Goal: Task Accomplishment & Management: Manage account settings

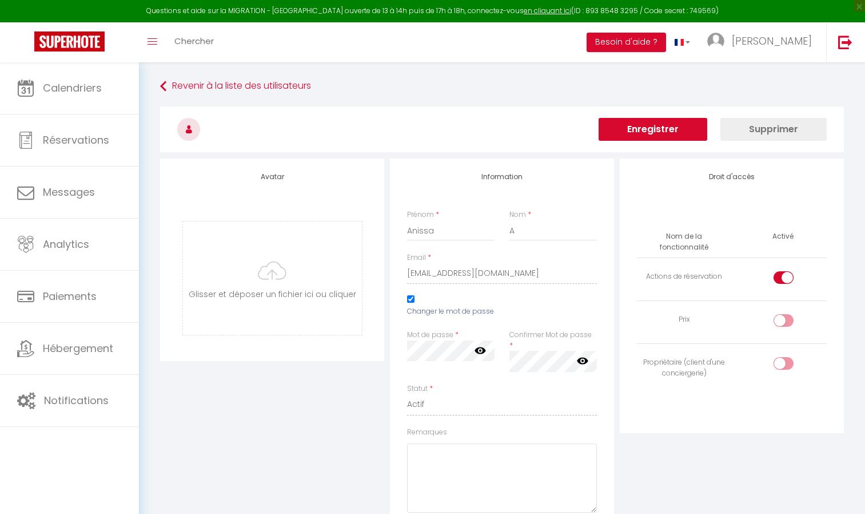
select select
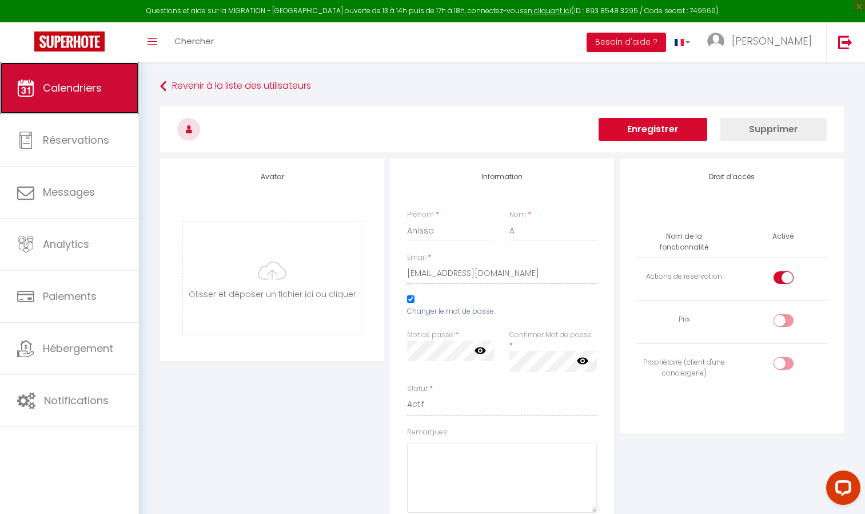
click at [80, 95] on link "Calendriers" at bounding box center [69, 87] width 139 height 51
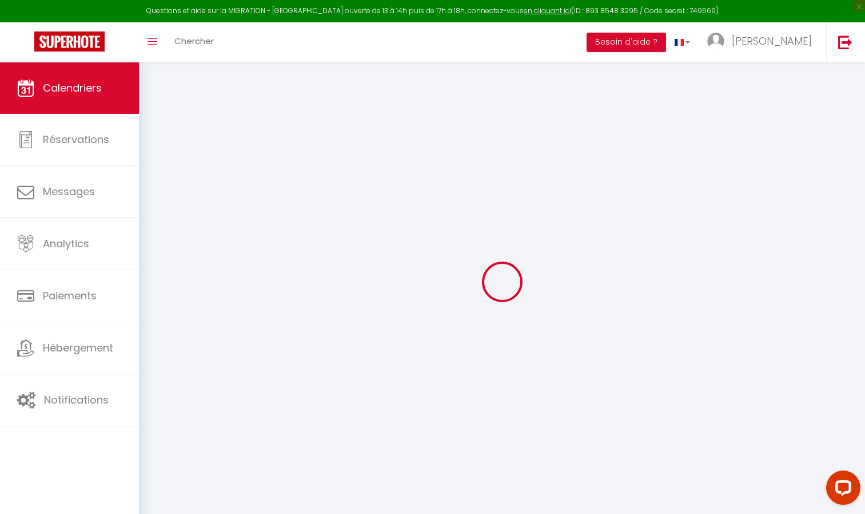
select select
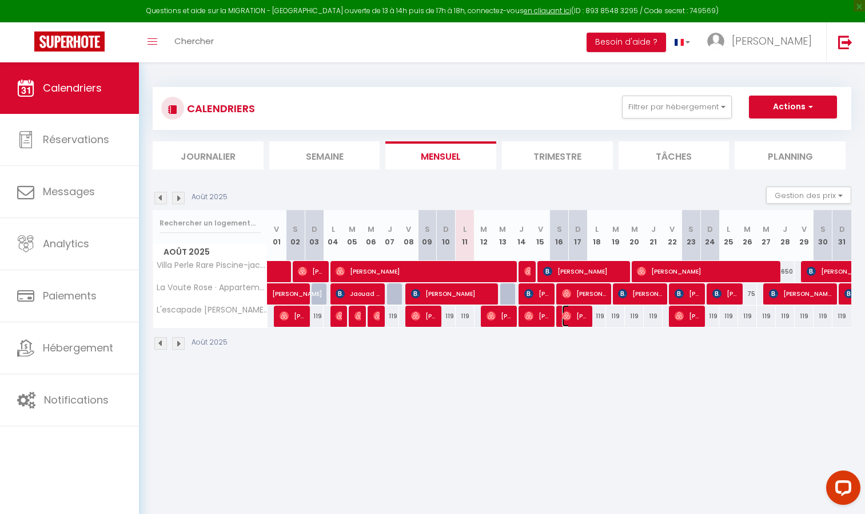
click at [577, 315] on span "[PERSON_NAME]" at bounding box center [574, 316] width 25 height 22
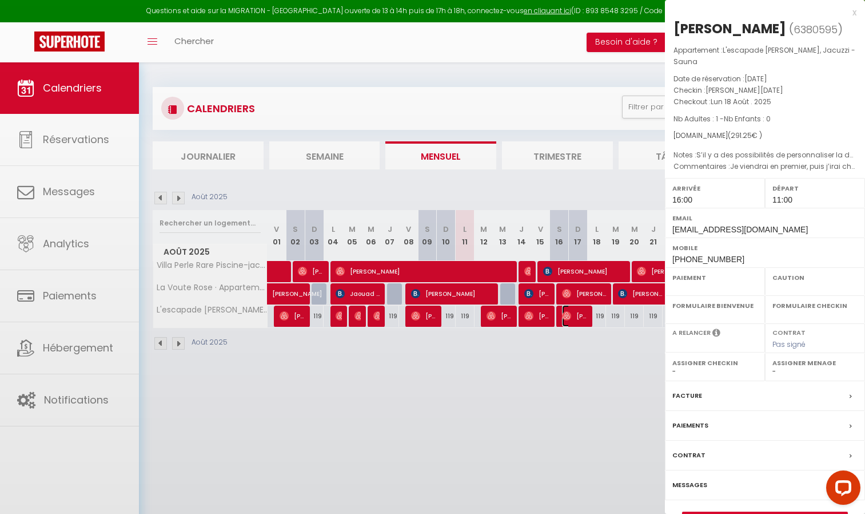
select select "OK"
select select "1"
select select "0"
select select "1"
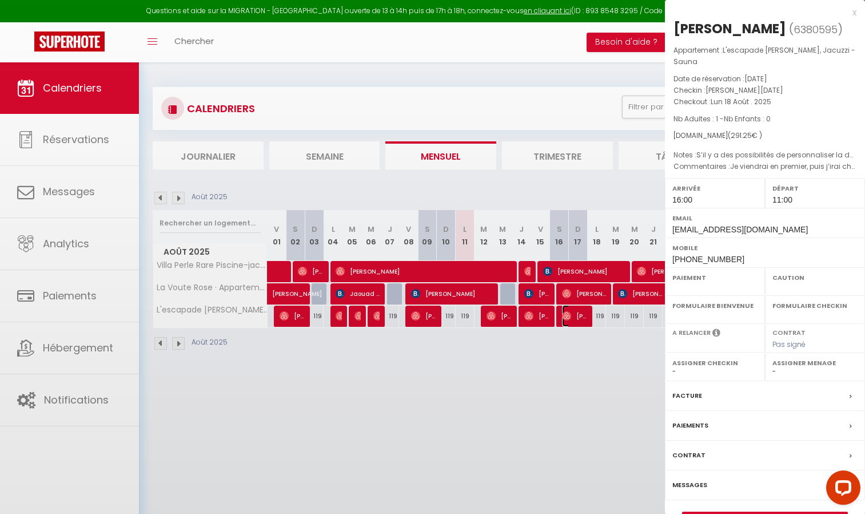
select select
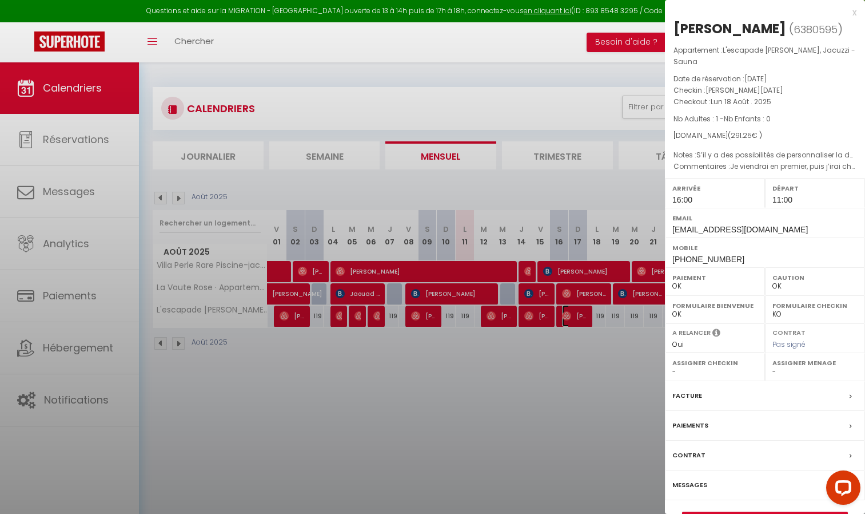
select select "36447"
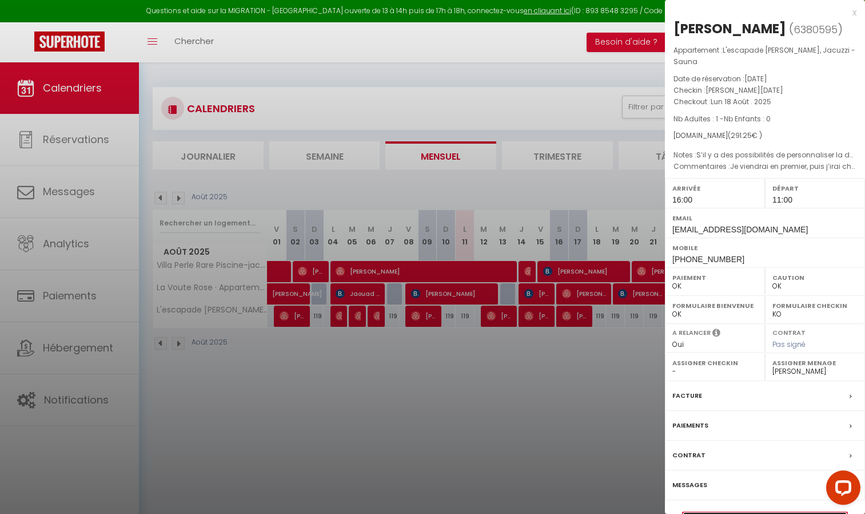
click at [762, 512] on link "Détails de la réservation" at bounding box center [765, 519] width 165 height 15
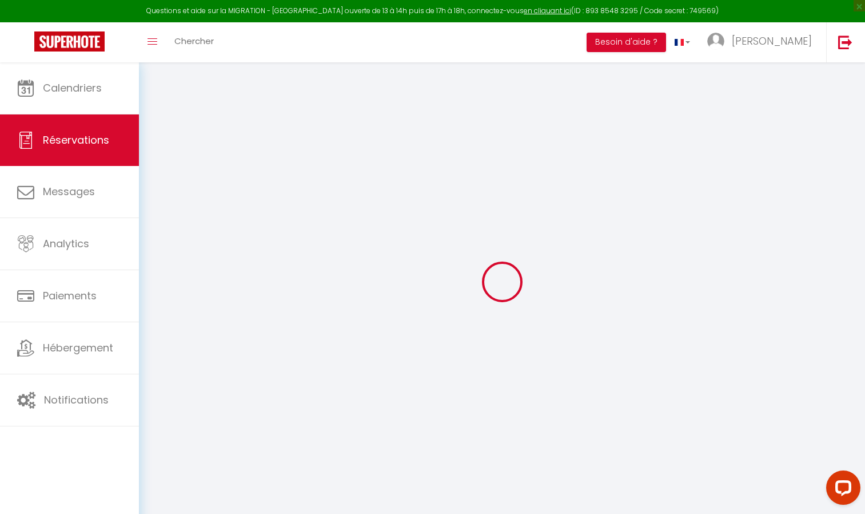
select select
select select "15"
checkbox input "false"
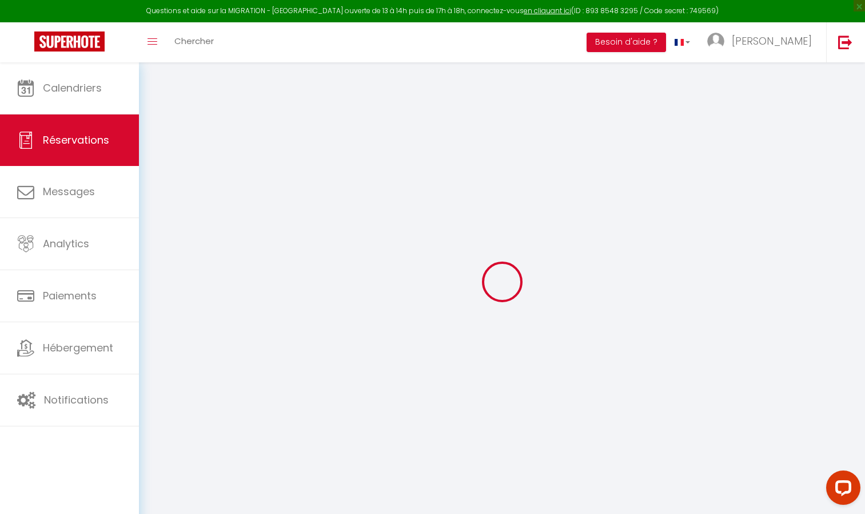
select select
checkbox input "false"
select select
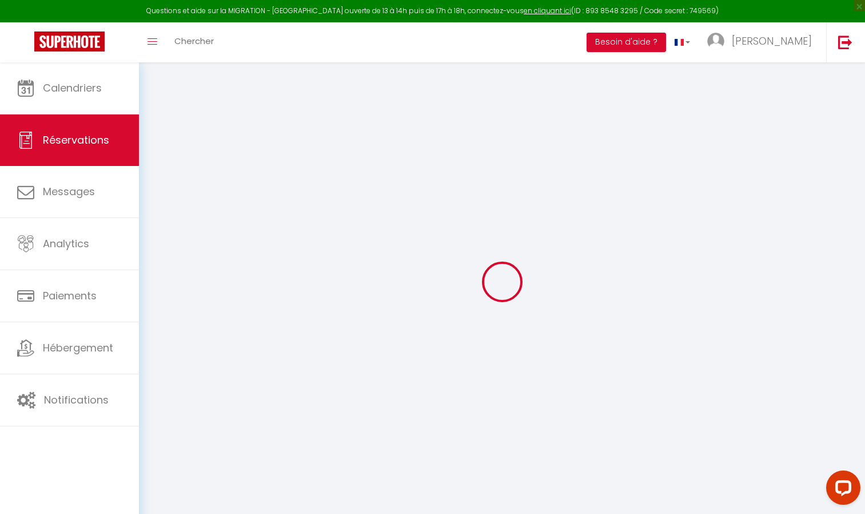
select select
checkbox input "false"
select select
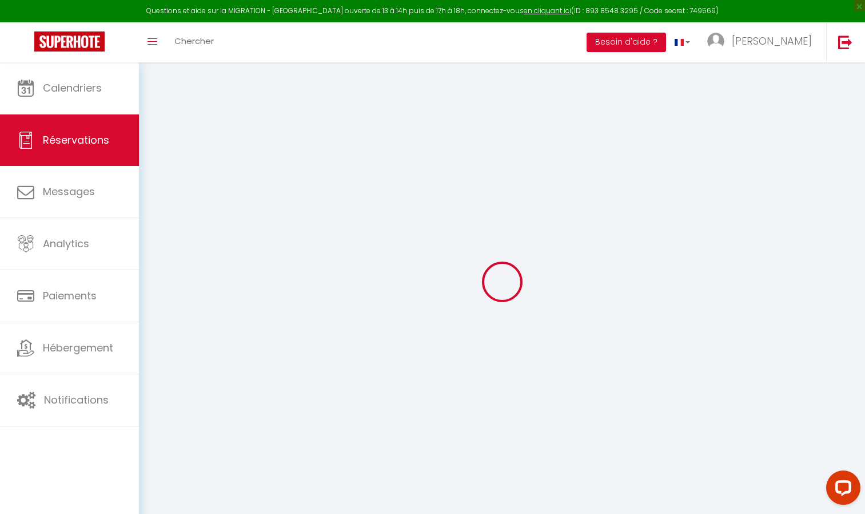
select select
checkbox input "false"
type textarea "Je viendrai en premier, puis j’irai chercher ma femme qui habite à [GEOGRAPHIC_…"
type textarea "S’il y a des possibilités de personnaliser la décoration je suis preneur. « Fat…"
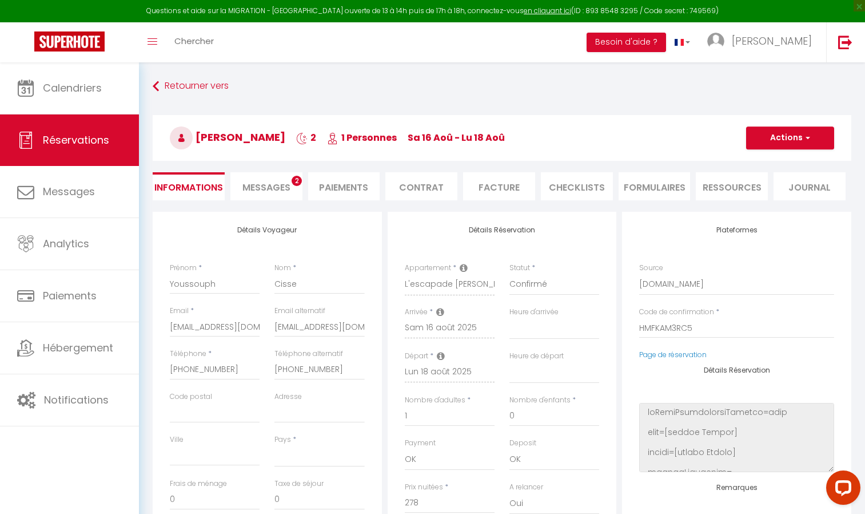
select select
type input "13.25"
select select
checkbox input "false"
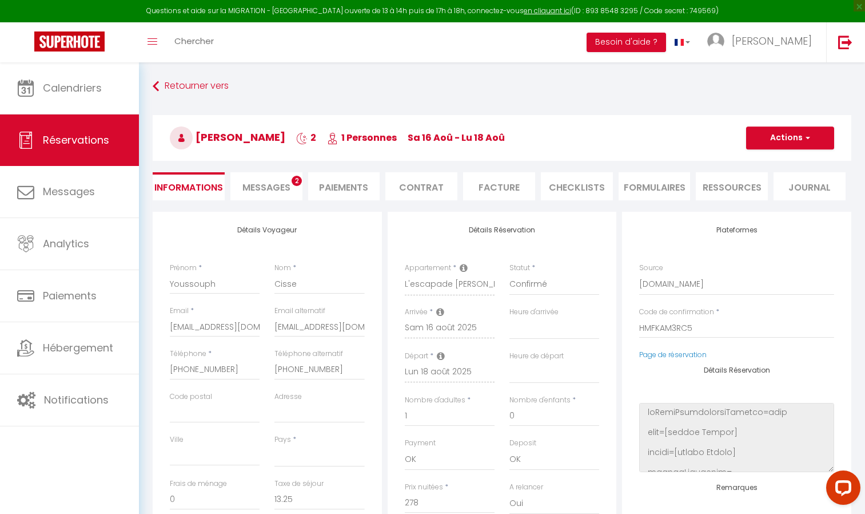
select select
checkbox input "false"
select select "16:00"
select select "11:00"
click at [654, 182] on li "FORMULAIRES" at bounding box center [655, 186] width 72 height 28
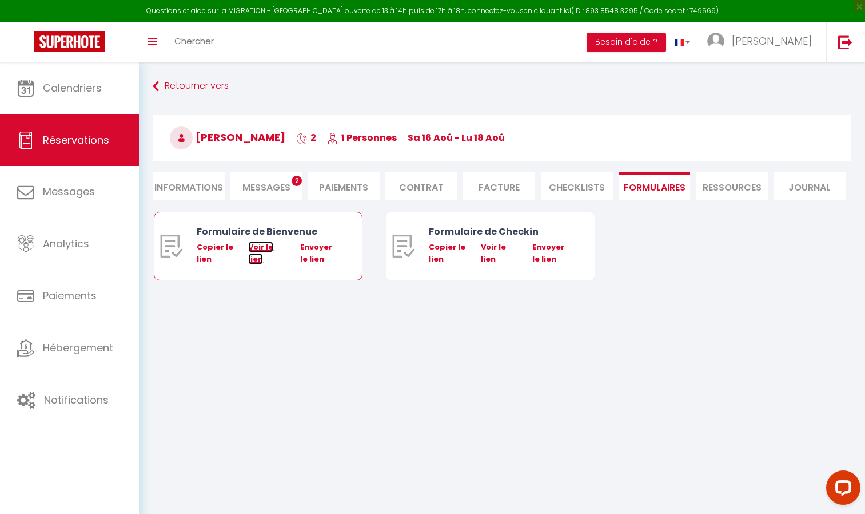
click at [259, 247] on link "Voir le lien" at bounding box center [260, 252] width 25 height 22
click at [275, 191] on span "Messages" at bounding box center [267, 187] width 48 height 13
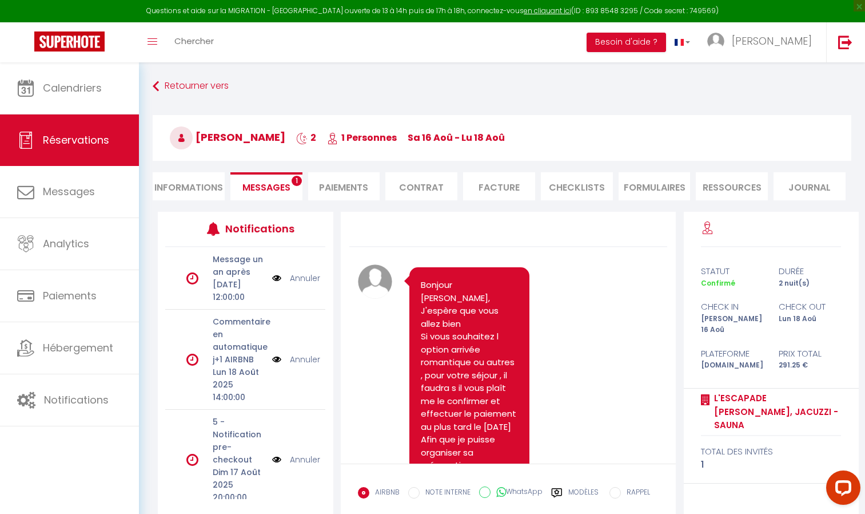
scroll to position [409, 0]
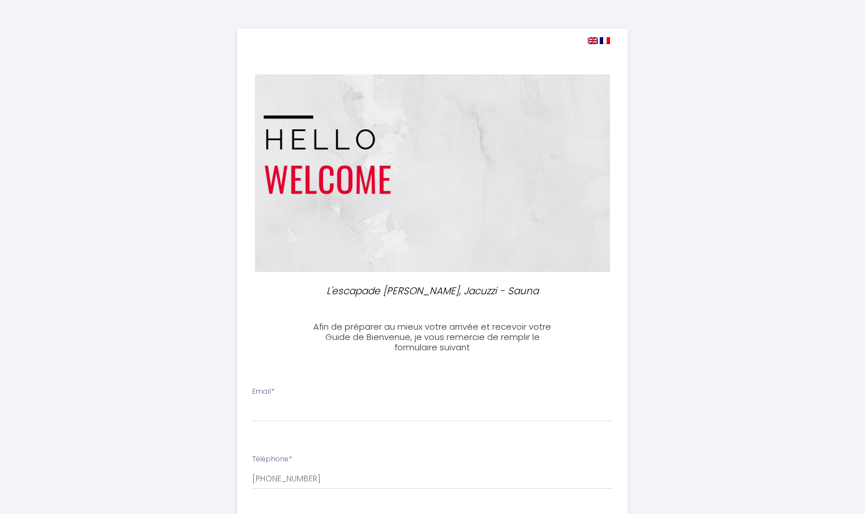
select select
